Goal: Task Accomplishment & Management: Manage account settings

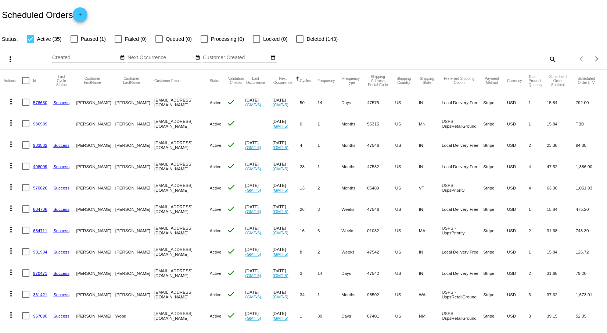
scroll to position [211, 0]
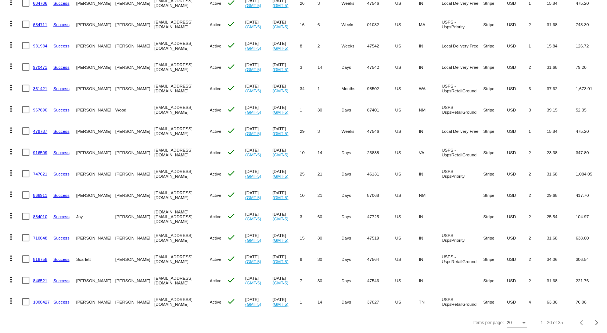
click at [11, 19] on mat-icon "more_vert" at bounding box center [11, 23] width 9 height 9
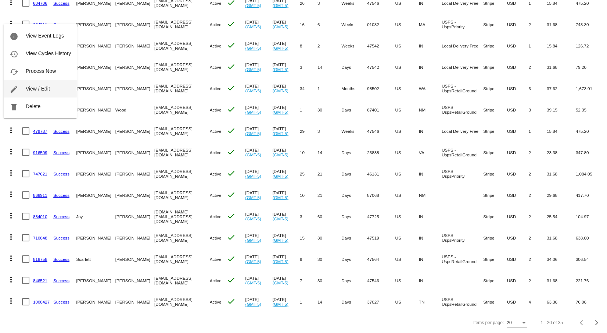
click at [26, 88] on span "View / Edit" at bounding box center [38, 89] width 24 height 6
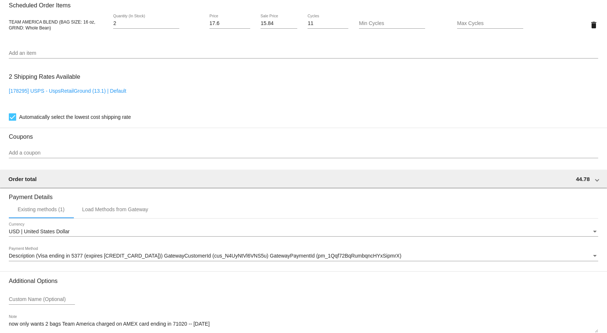
scroll to position [563, 0]
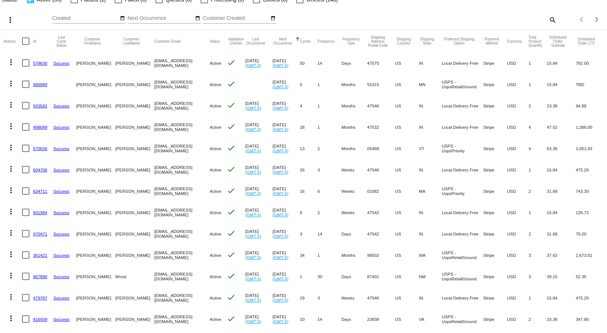
scroll to position [28, 0]
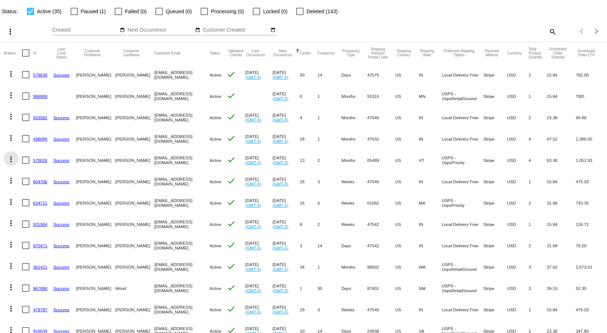
click at [10, 158] on mat-icon "more_vert" at bounding box center [11, 159] width 9 height 9
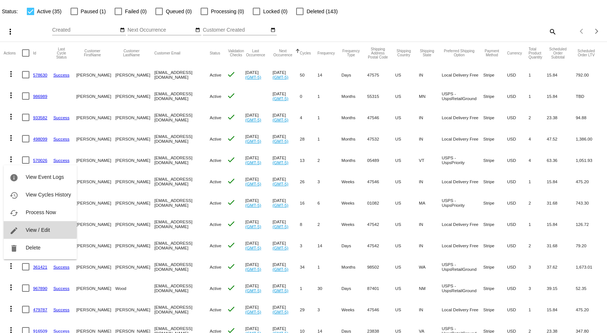
click at [31, 229] on span "View / Edit" at bounding box center [38, 230] width 24 height 6
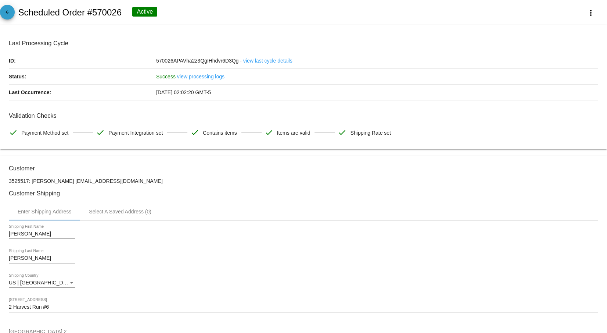
click at [5, 13] on mat-icon "arrow_back" at bounding box center [7, 14] width 9 height 9
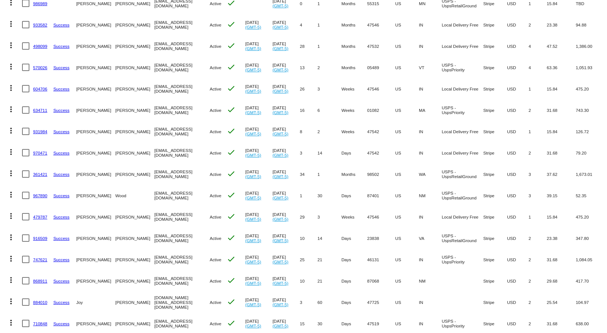
scroll to position [147, 0]
